Goal: Navigation & Orientation: Find specific page/section

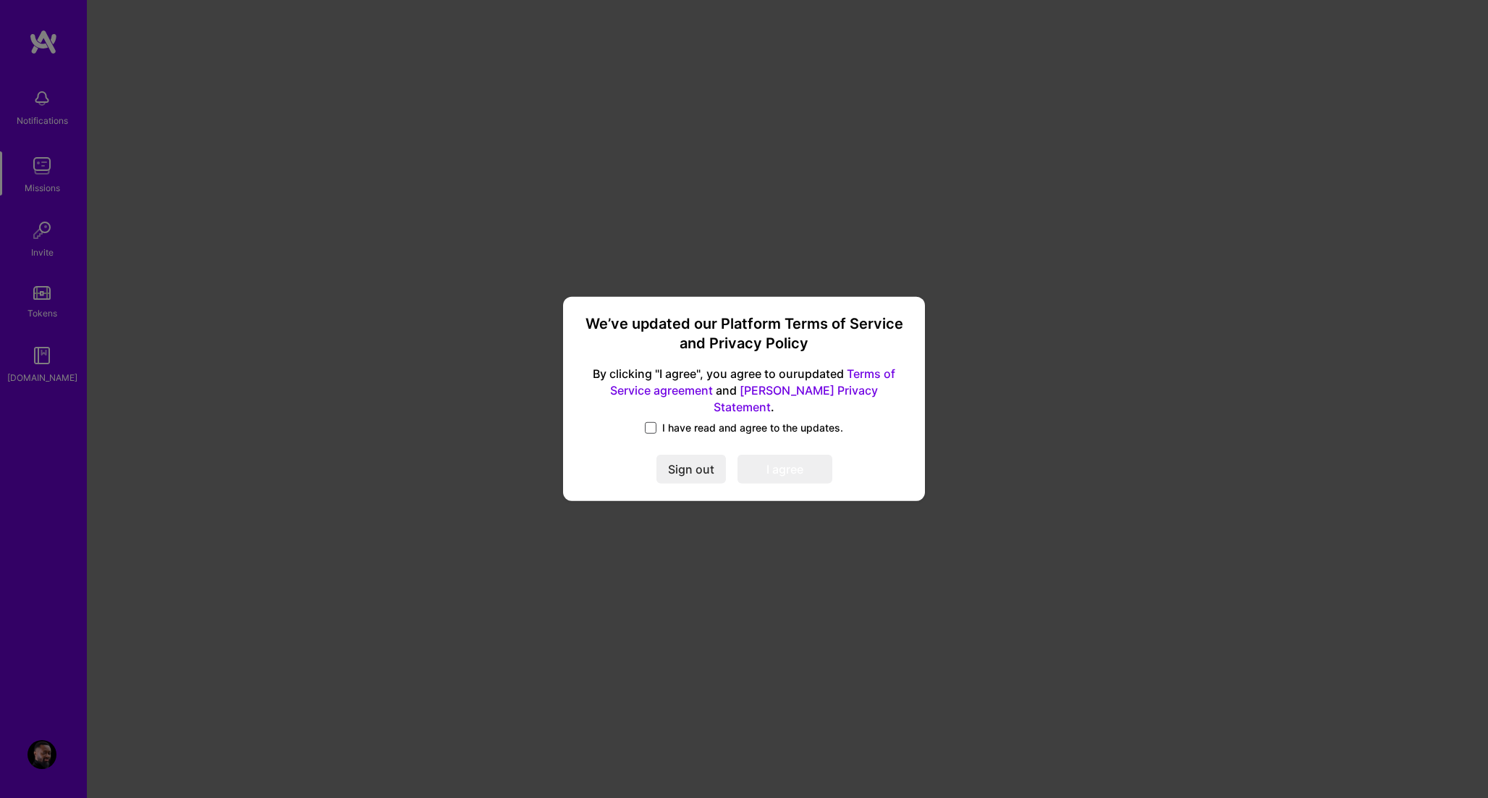
click at [652, 422] on span at bounding box center [651, 428] width 12 height 12
click at [0, 0] on input "I have read and agree to the updates." at bounding box center [0, 0] width 0 height 0
click at [786, 458] on button "I agree" at bounding box center [785, 469] width 95 height 29
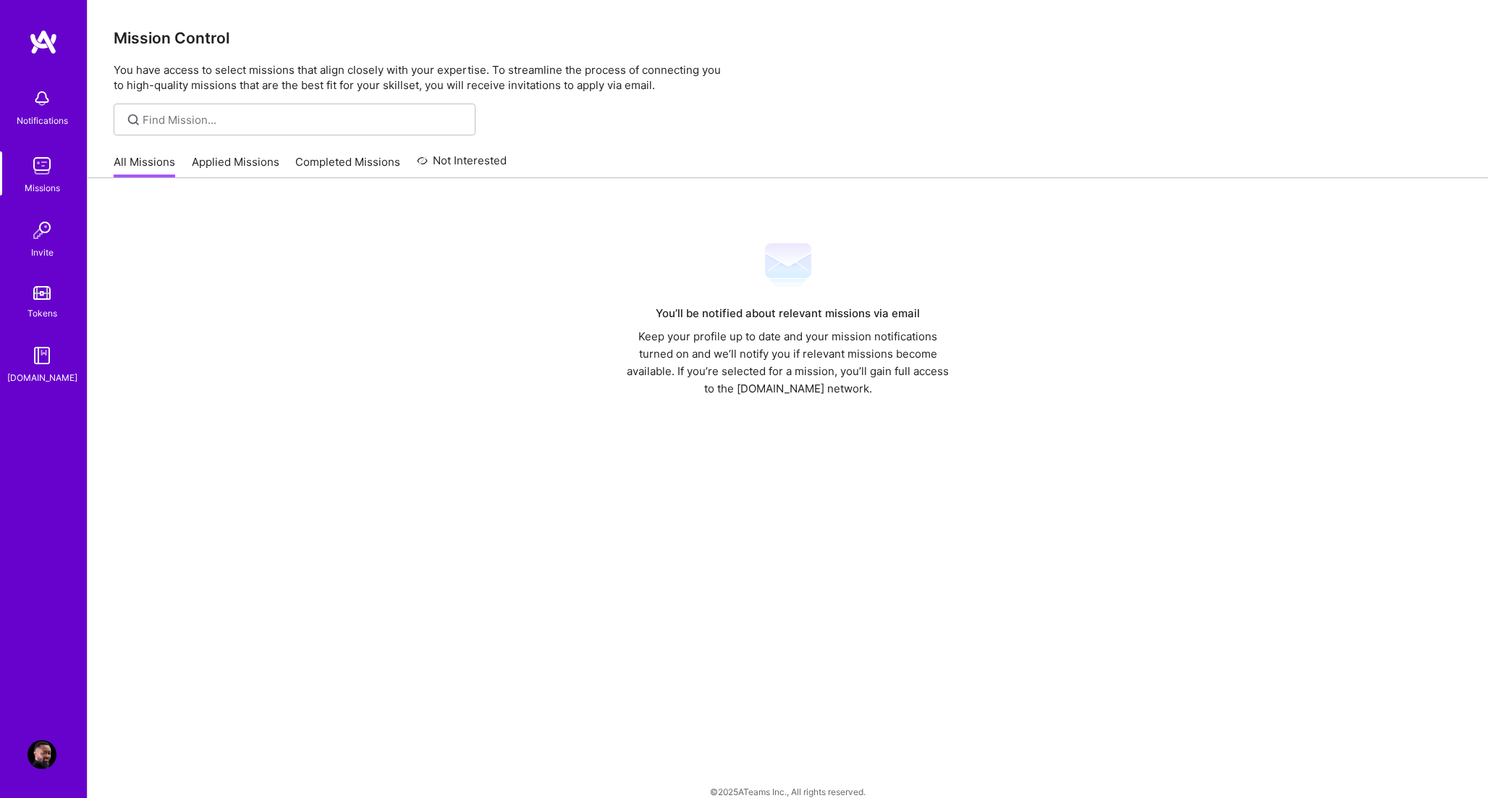
click at [233, 156] on link "Applied Missions" at bounding box center [236, 166] width 88 height 24
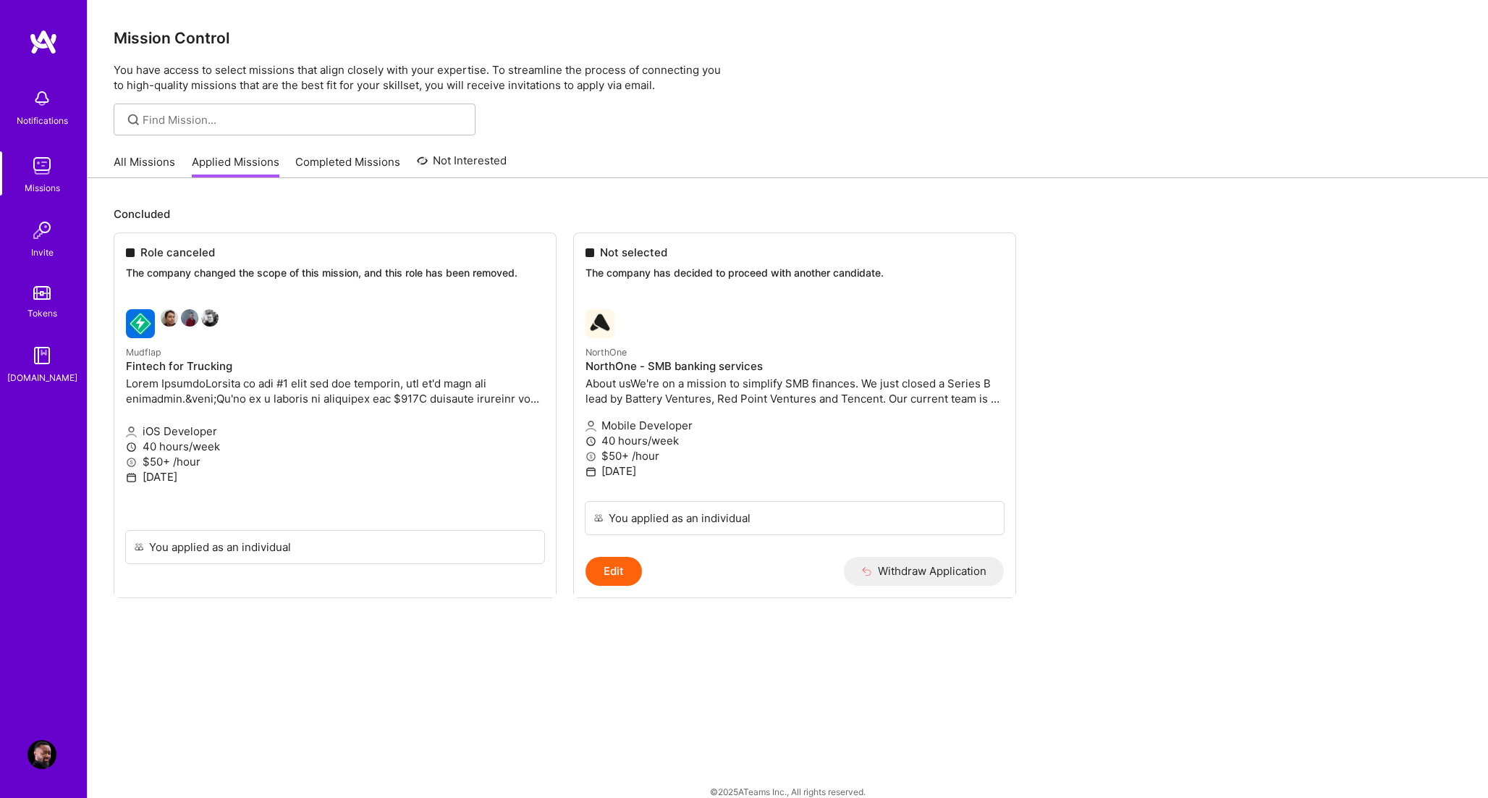
click at [47, 99] on img at bounding box center [42, 98] width 29 height 29
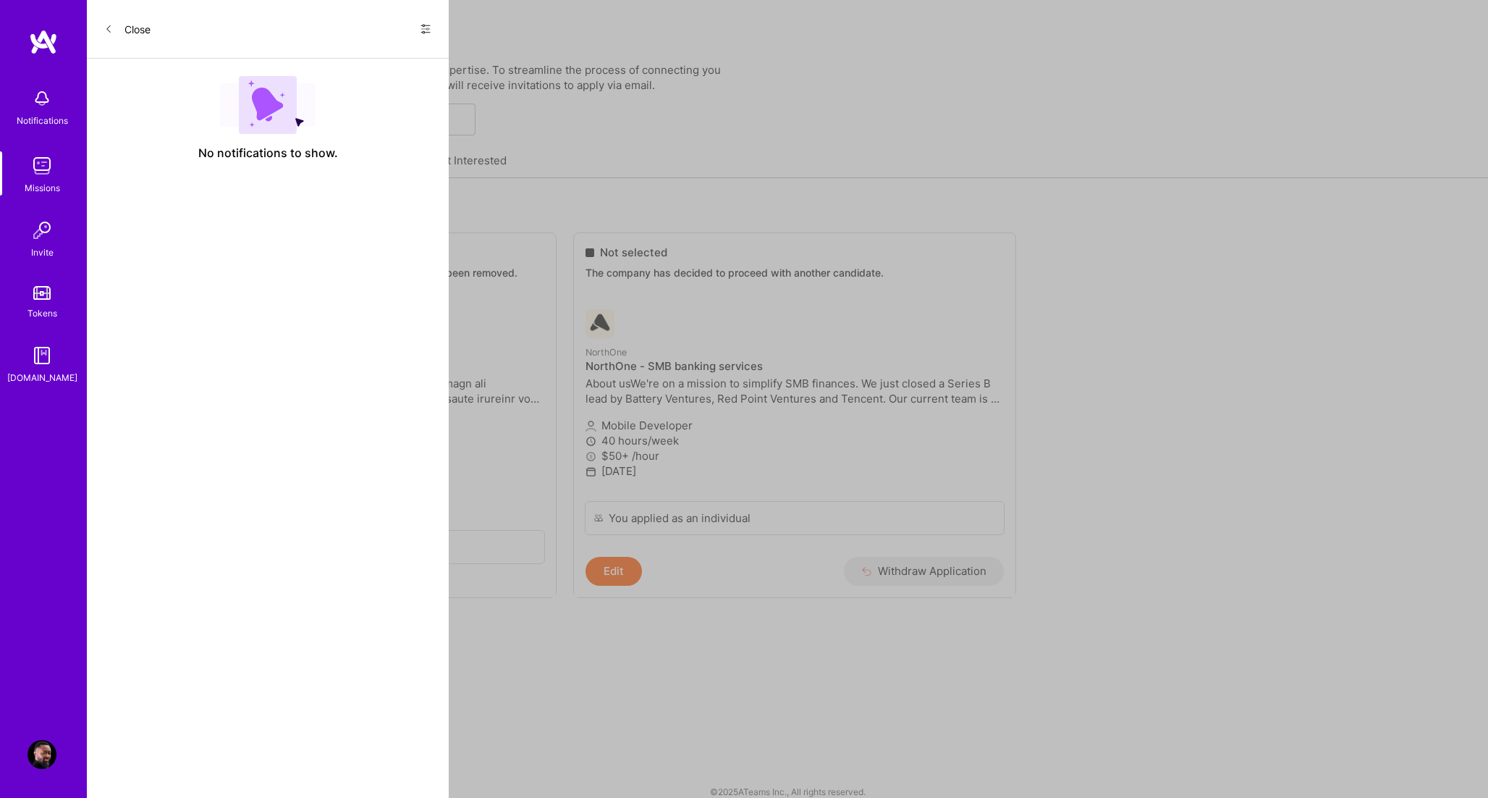
click at [42, 223] on img at bounding box center [42, 230] width 29 height 29
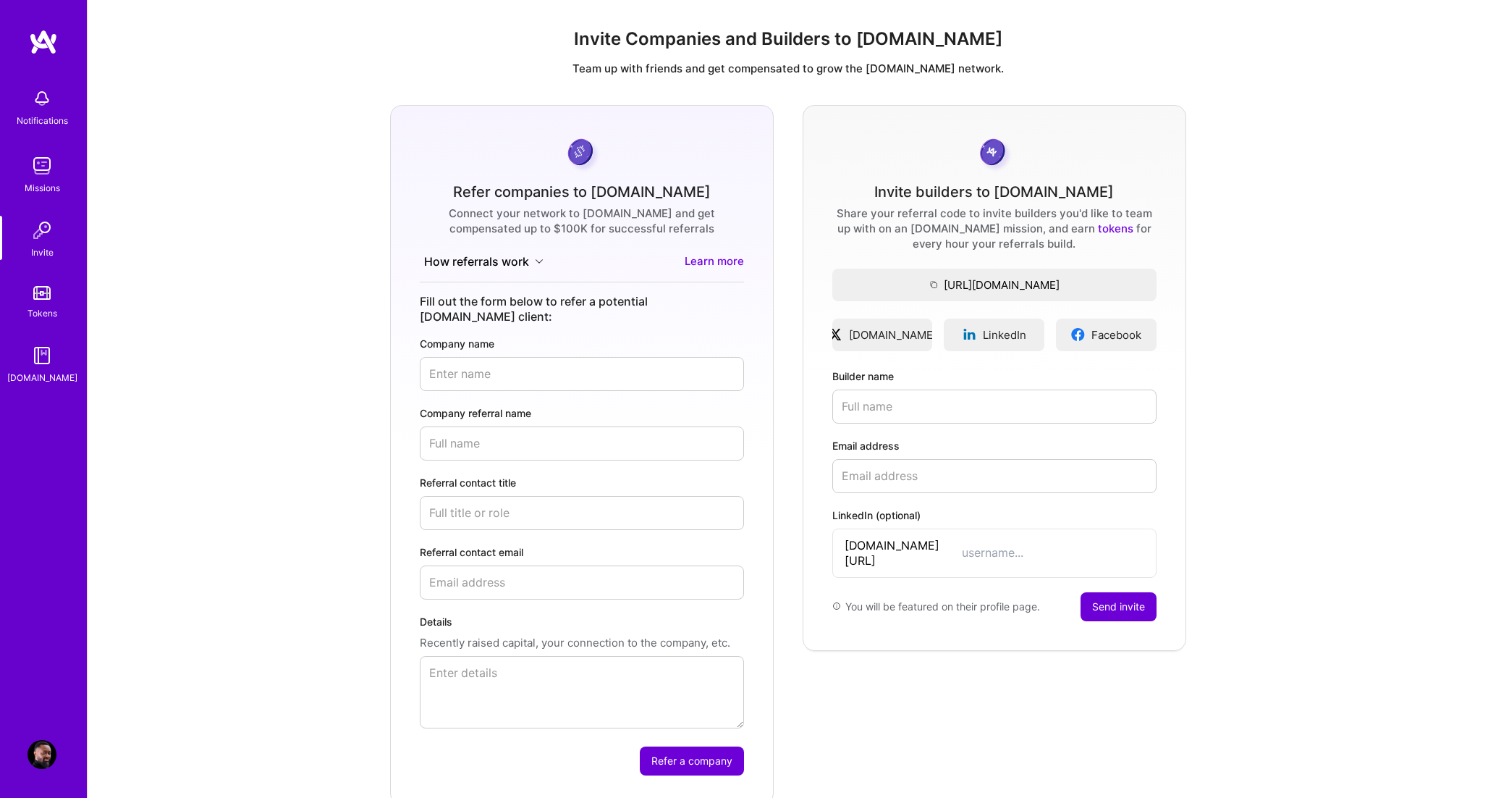
click at [43, 172] on img at bounding box center [42, 165] width 29 height 29
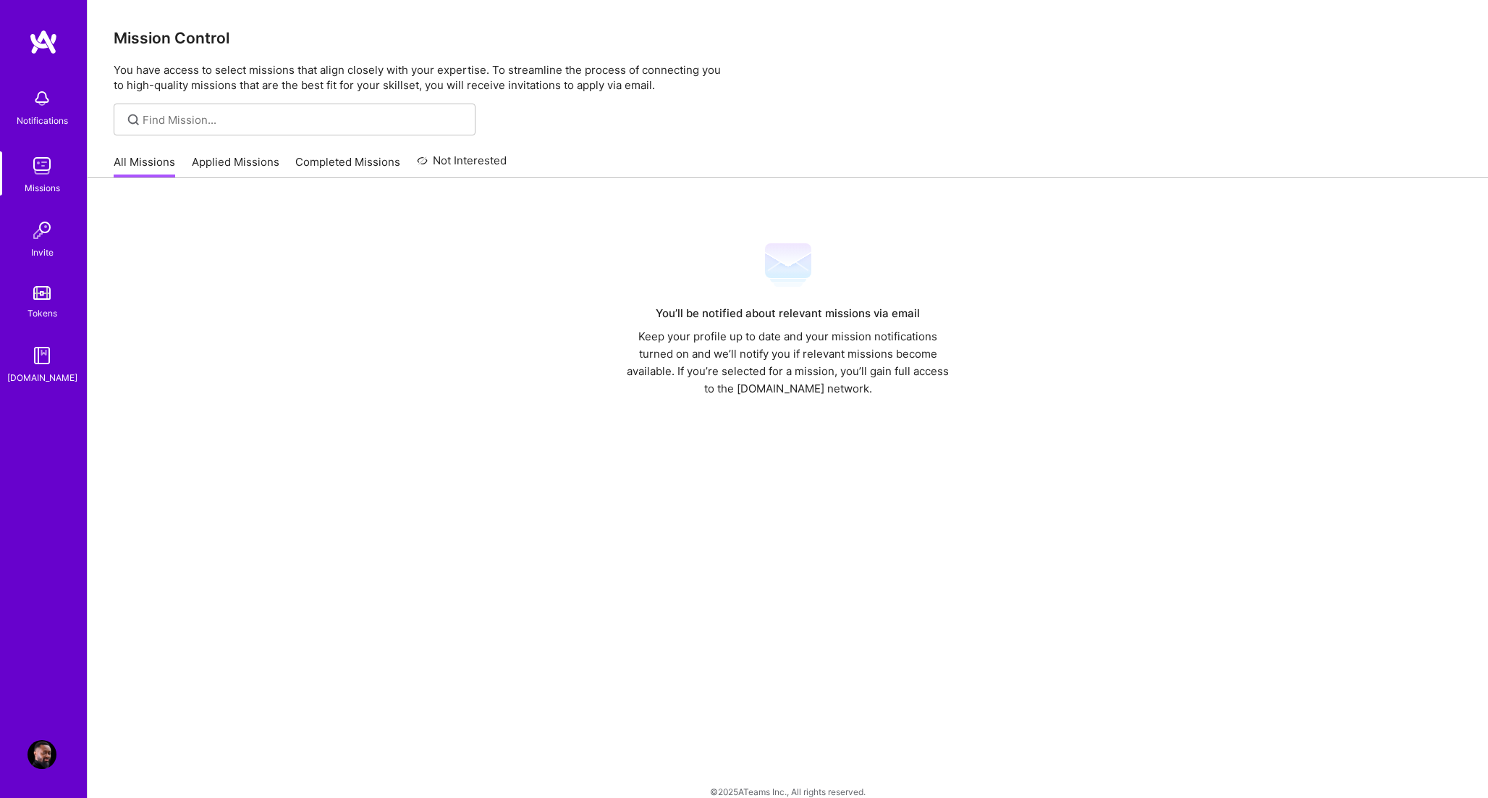
click at [337, 166] on link "Completed Missions" at bounding box center [347, 166] width 105 height 24
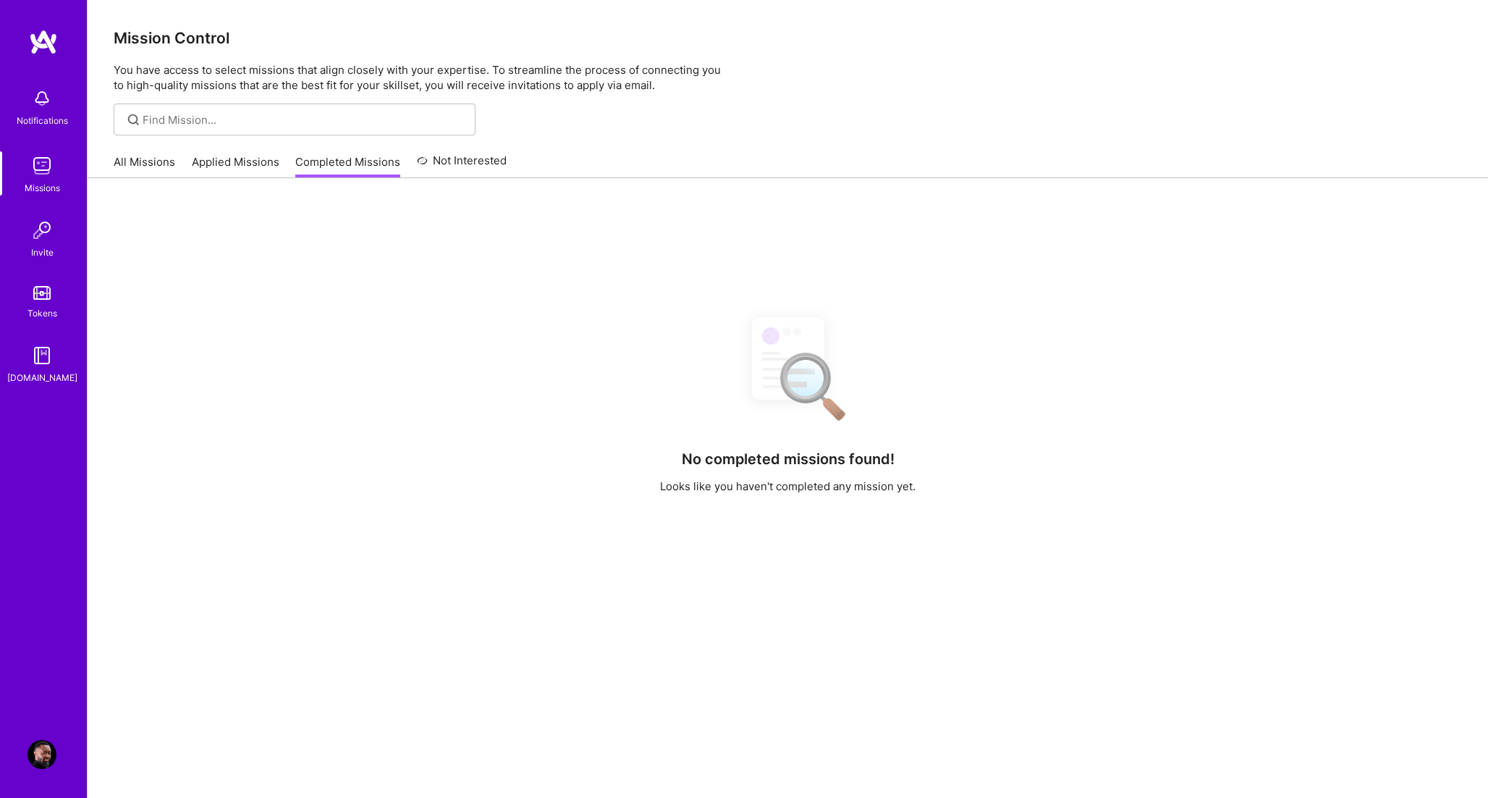
click at [43, 749] on img at bounding box center [42, 754] width 29 height 29
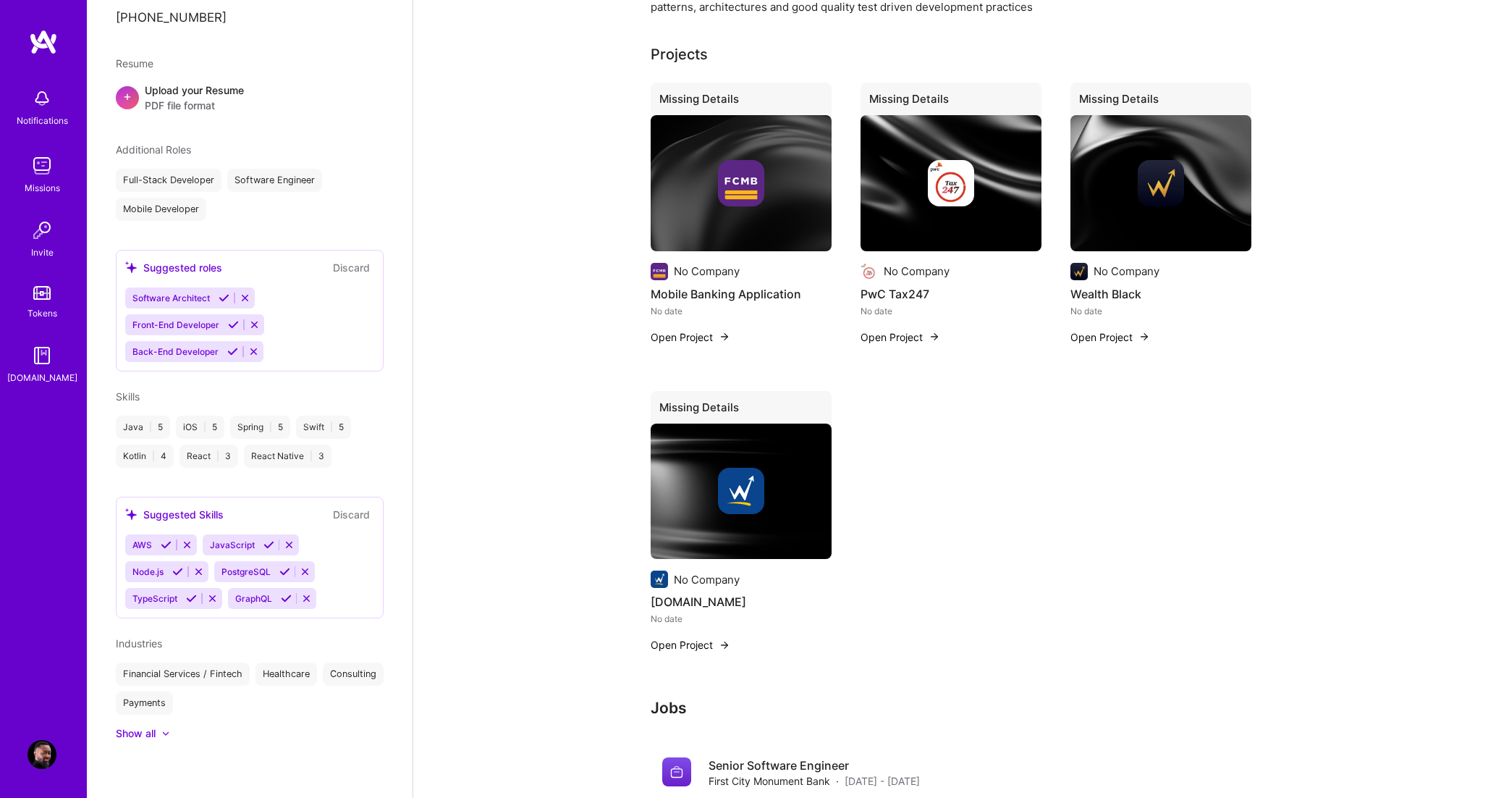
scroll to position [387, 0]
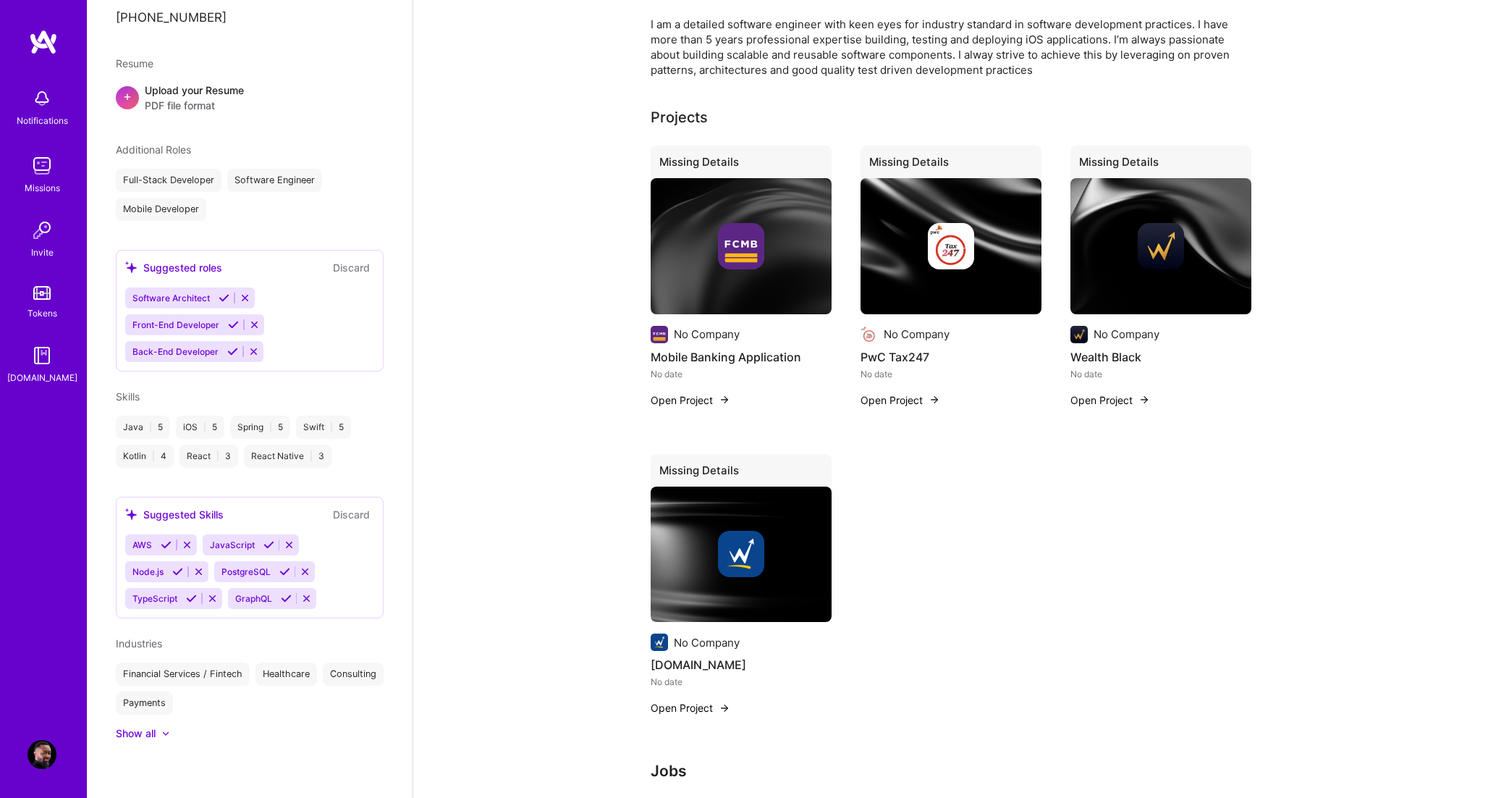
click at [253, 198] on div "Full-Stack Developer Software Engineer Mobile Developer" at bounding box center [250, 195] width 268 height 52
click at [198, 427] on div "iOS | 5" at bounding box center [200, 427] width 49 height 23
click at [312, 342] on div "Software Architect Front-End Developer Back-End Developer" at bounding box center [249, 324] width 249 height 75
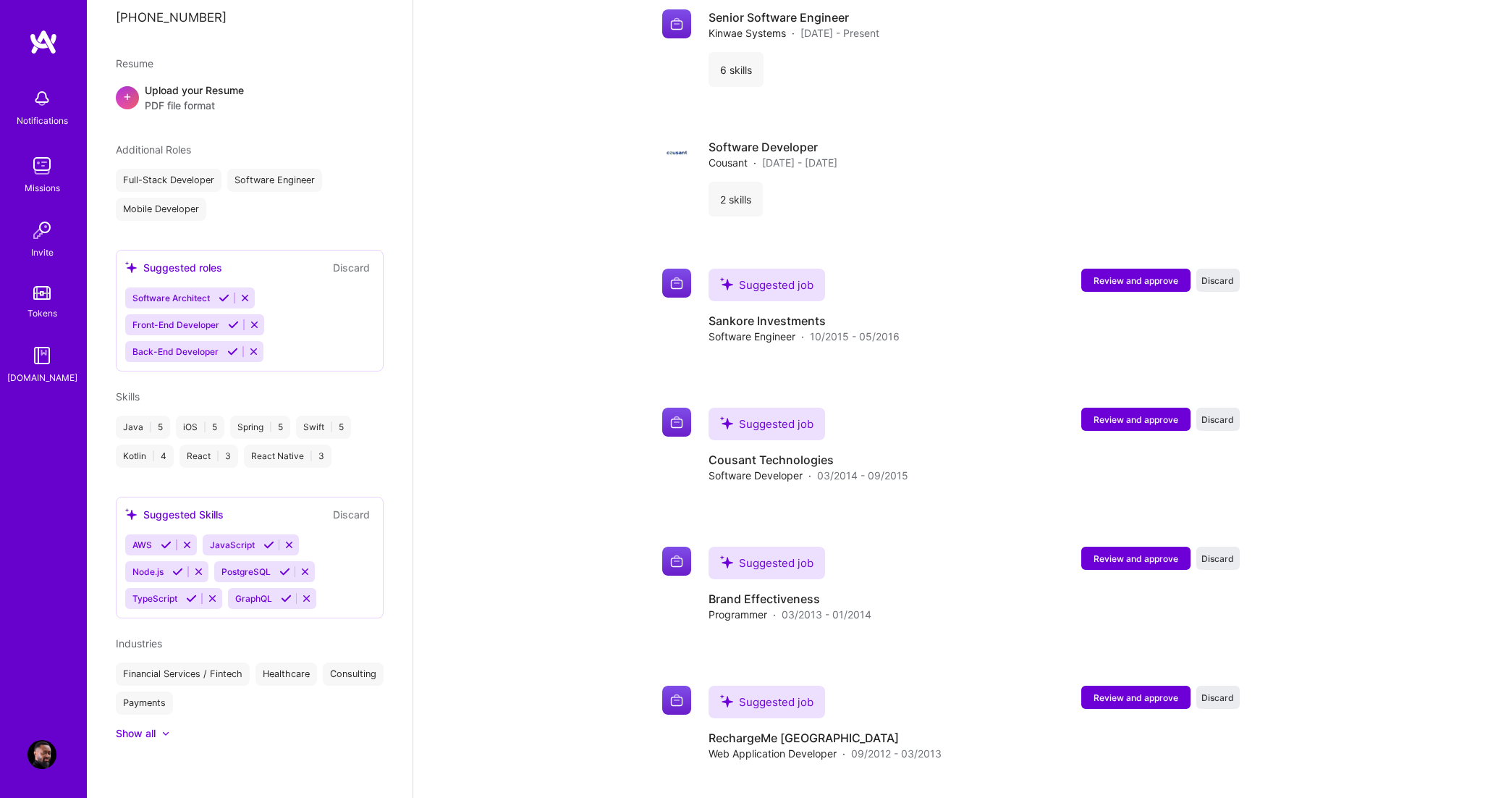
scroll to position [1617, 0]
